Goal: Check status: Check status

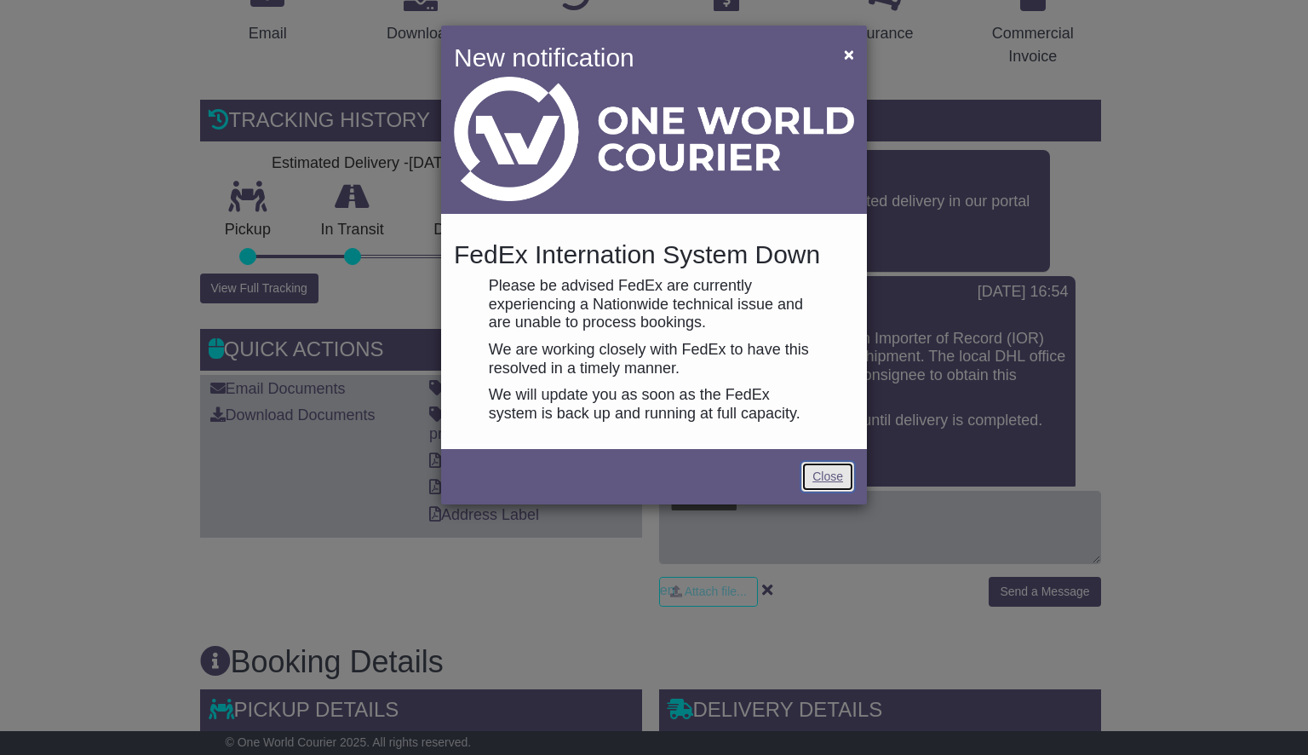
click at [839, 480] on link "Close" at bounding box center [828, 477] width 53 height 30
click at [840, 470] on link "Close" at bounding box center [828, 477] width 53 height 30
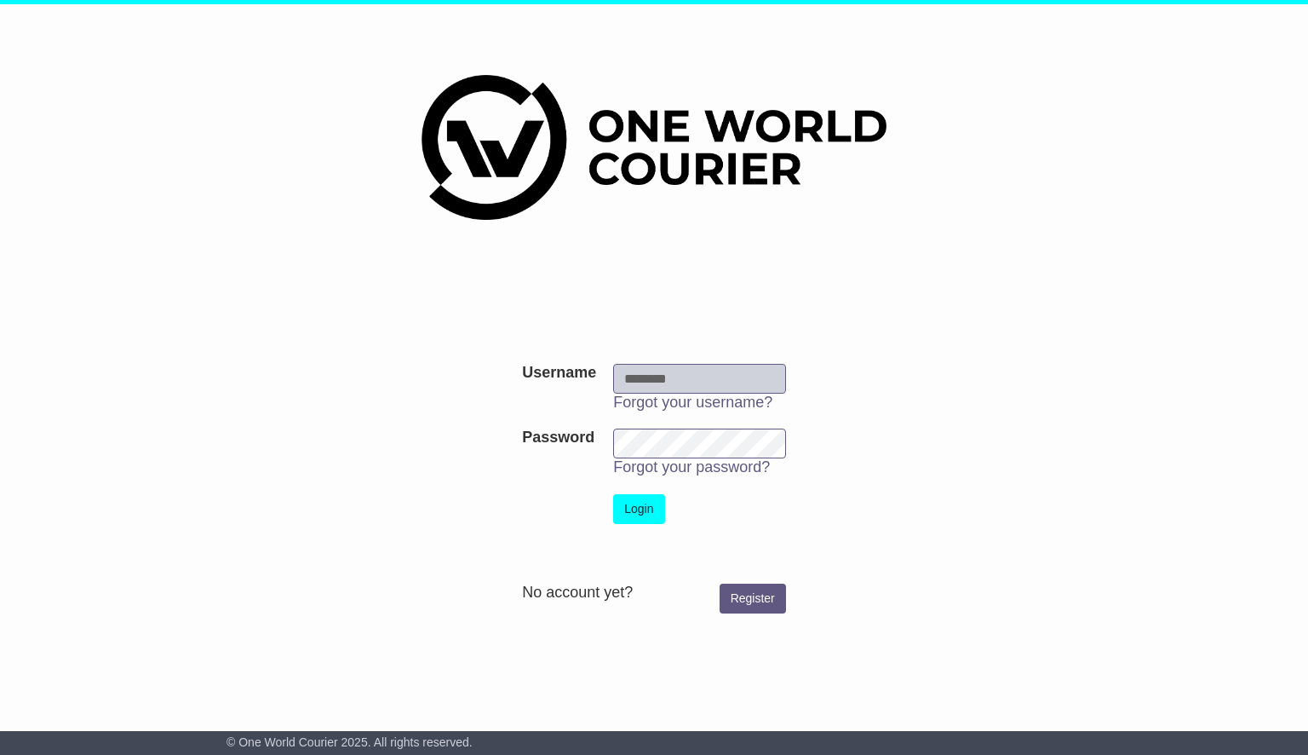
type input "**********"
click at [651, 498] on button "Login" at bounding box center [638, 509] width 51 height 30
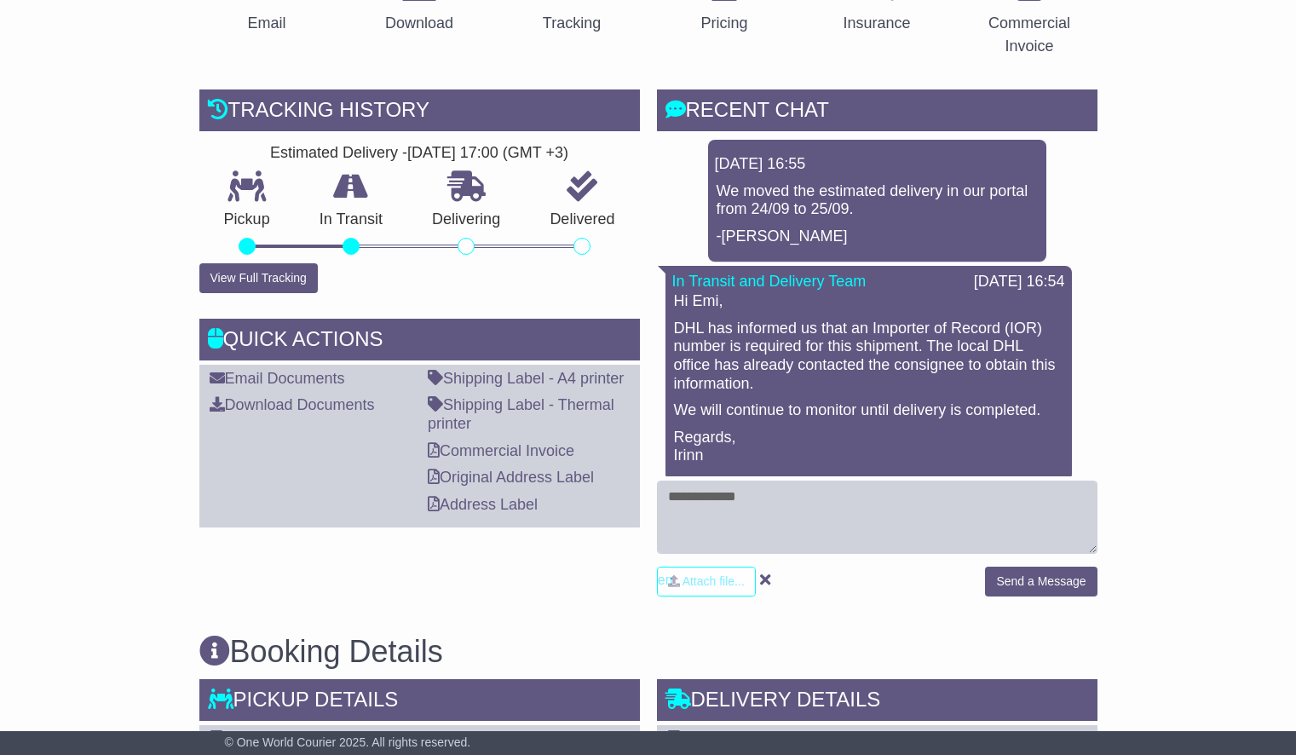
scroll to position [342, 0]
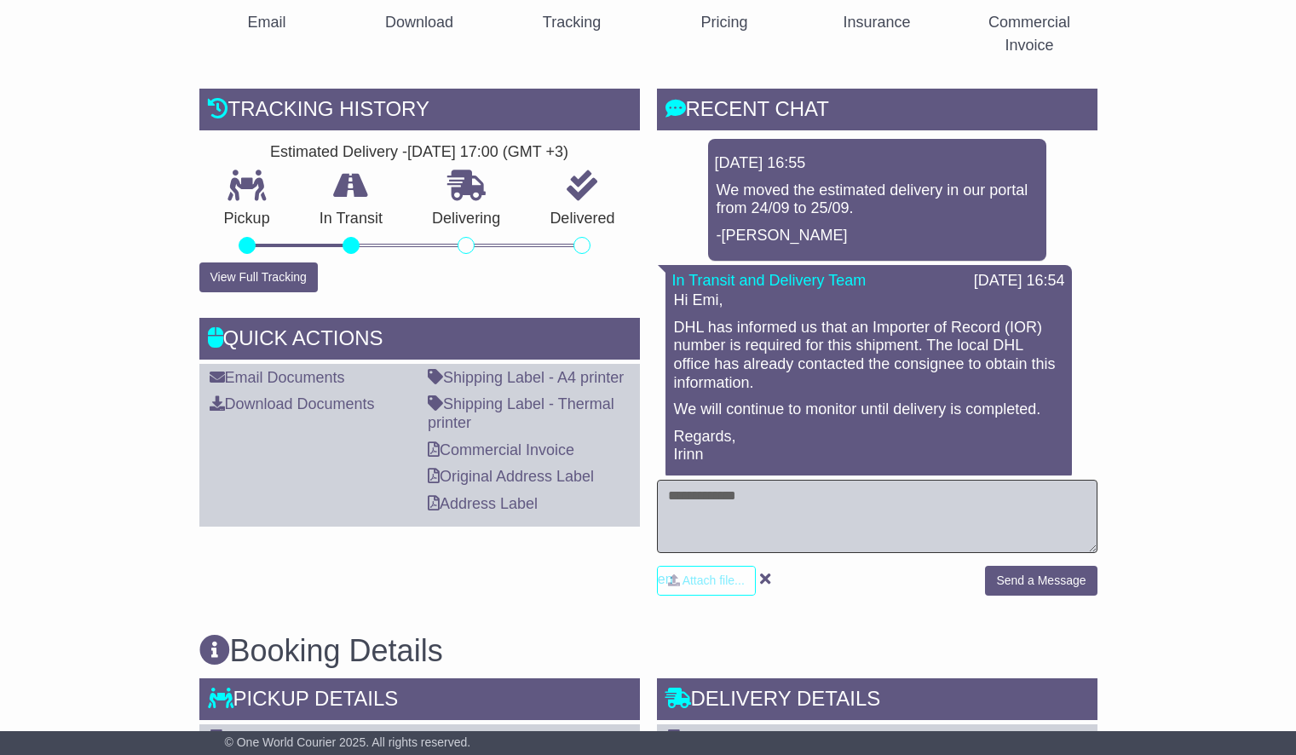
click at [756, 512] on textarea at bounding box center [877, 516] width 440 height 73
click at [278, 279] on button "View Full Tracking" at bounding box center [258, 277] width 118 height 30
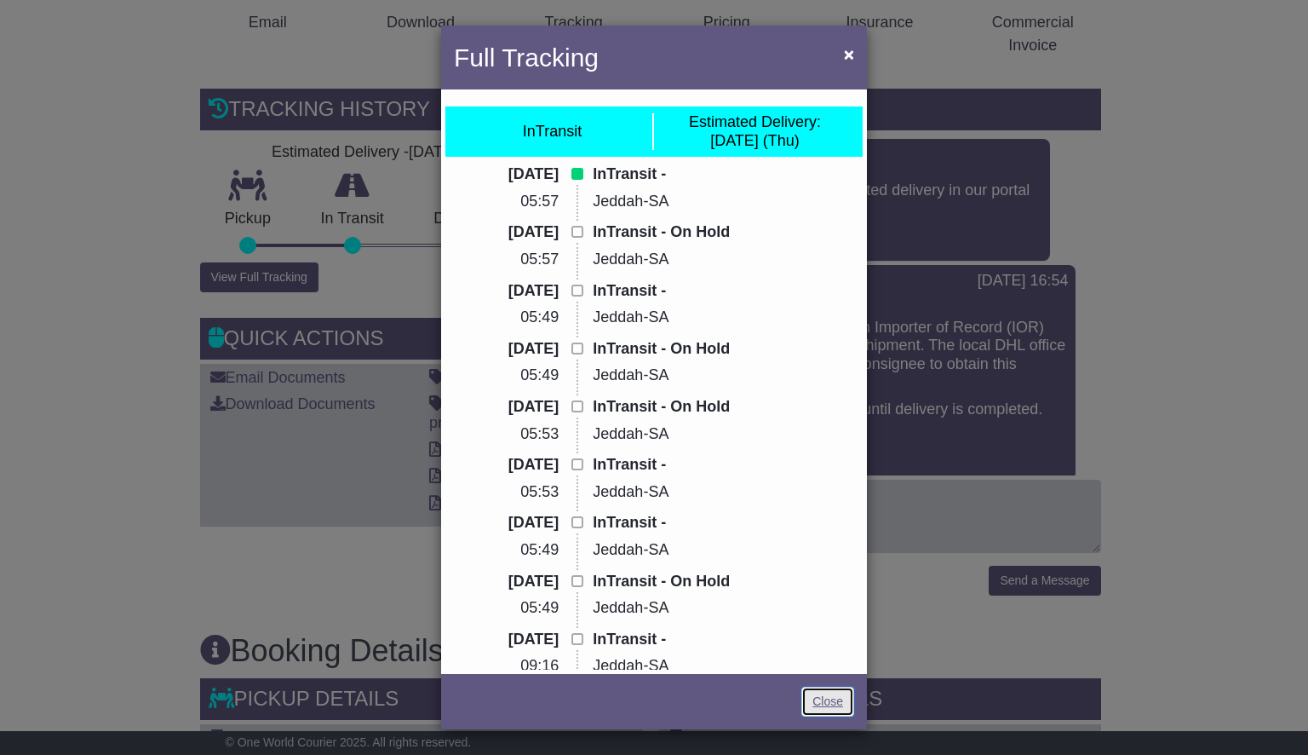
click at [830, 694] on link "Close" at bounding box center [828, 702] width 53 height 30
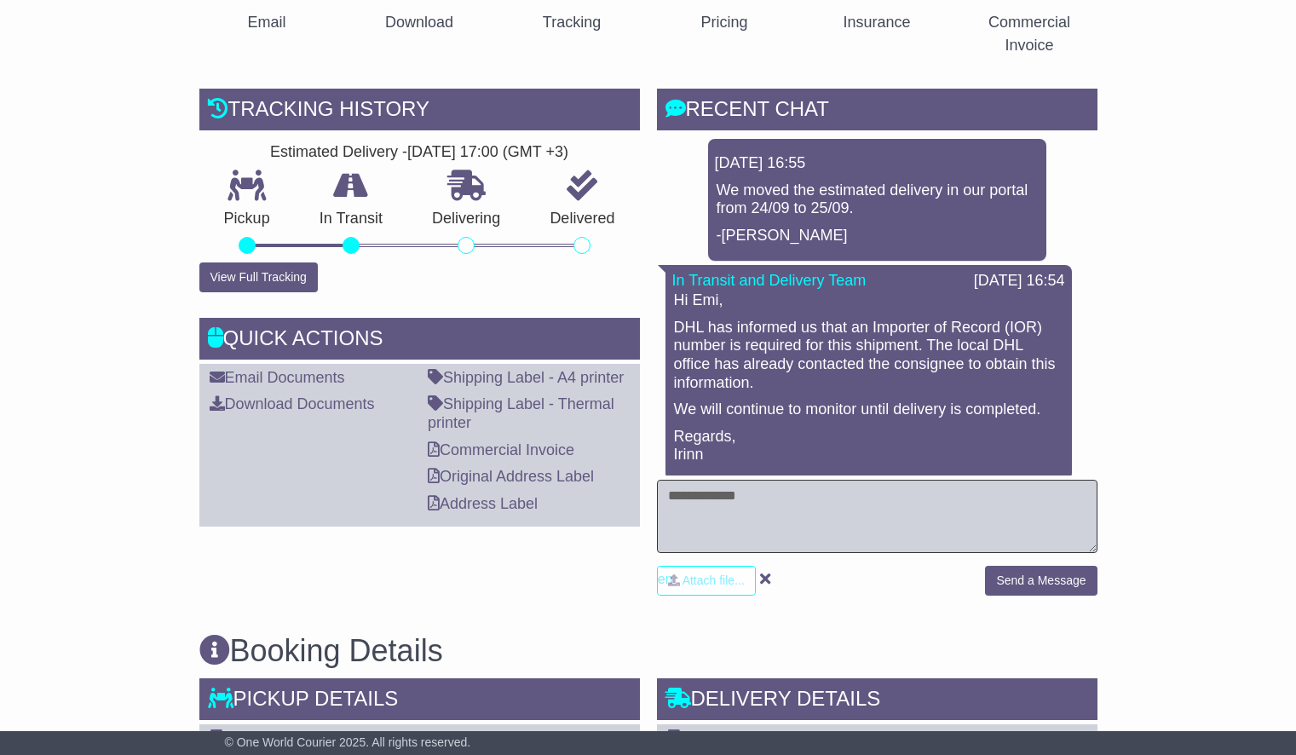
click at [813, 517] on textarea at bounding box center [877, 516] width 440 height 73
type textarea "**********"
click at [1042, 578] on button "Send a Message" at bounding box center [1041, 581] width 112 height 30
